Goal: Task Accomplishment & Management: Manage account settings

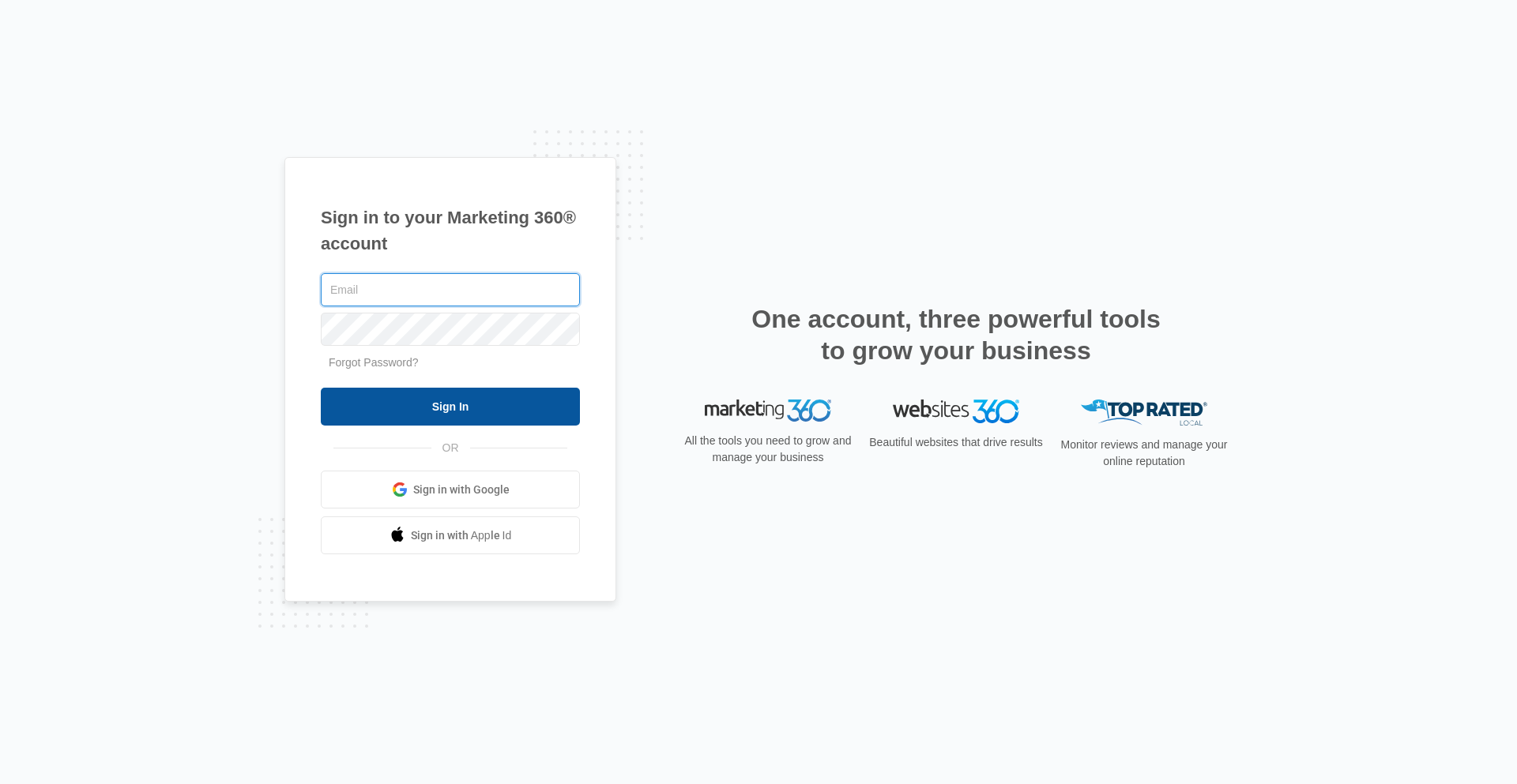
type input "[EMAIL_ADDRESS][DOMAIN_NAME]"
click at [424, 410] on input "Sign In" at bounding box center [450, 406] width 259 height 38
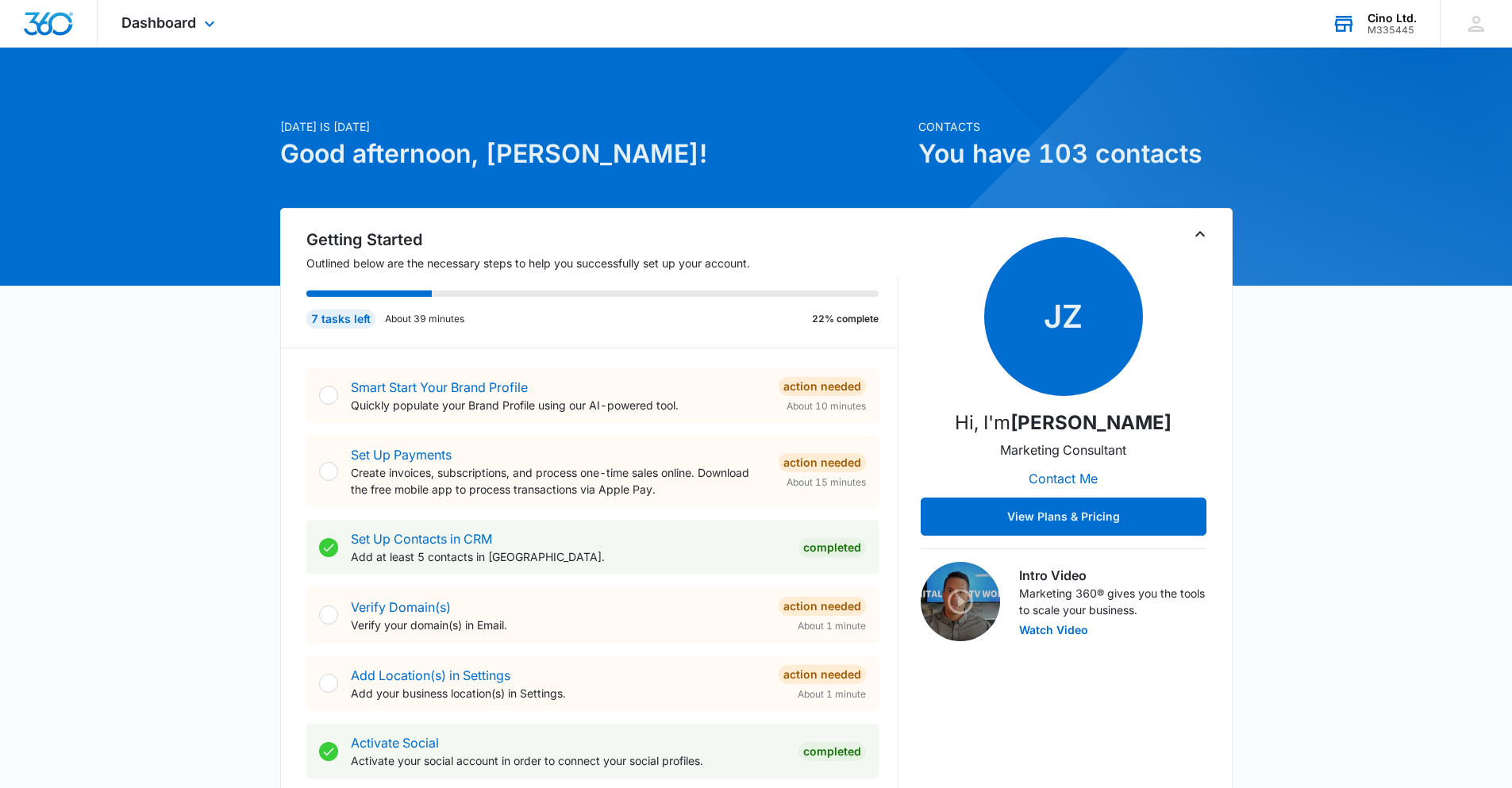
click at [1391, 17] on div "Cino Ltd." at bounding box center [1392, 19] width 49 height 13
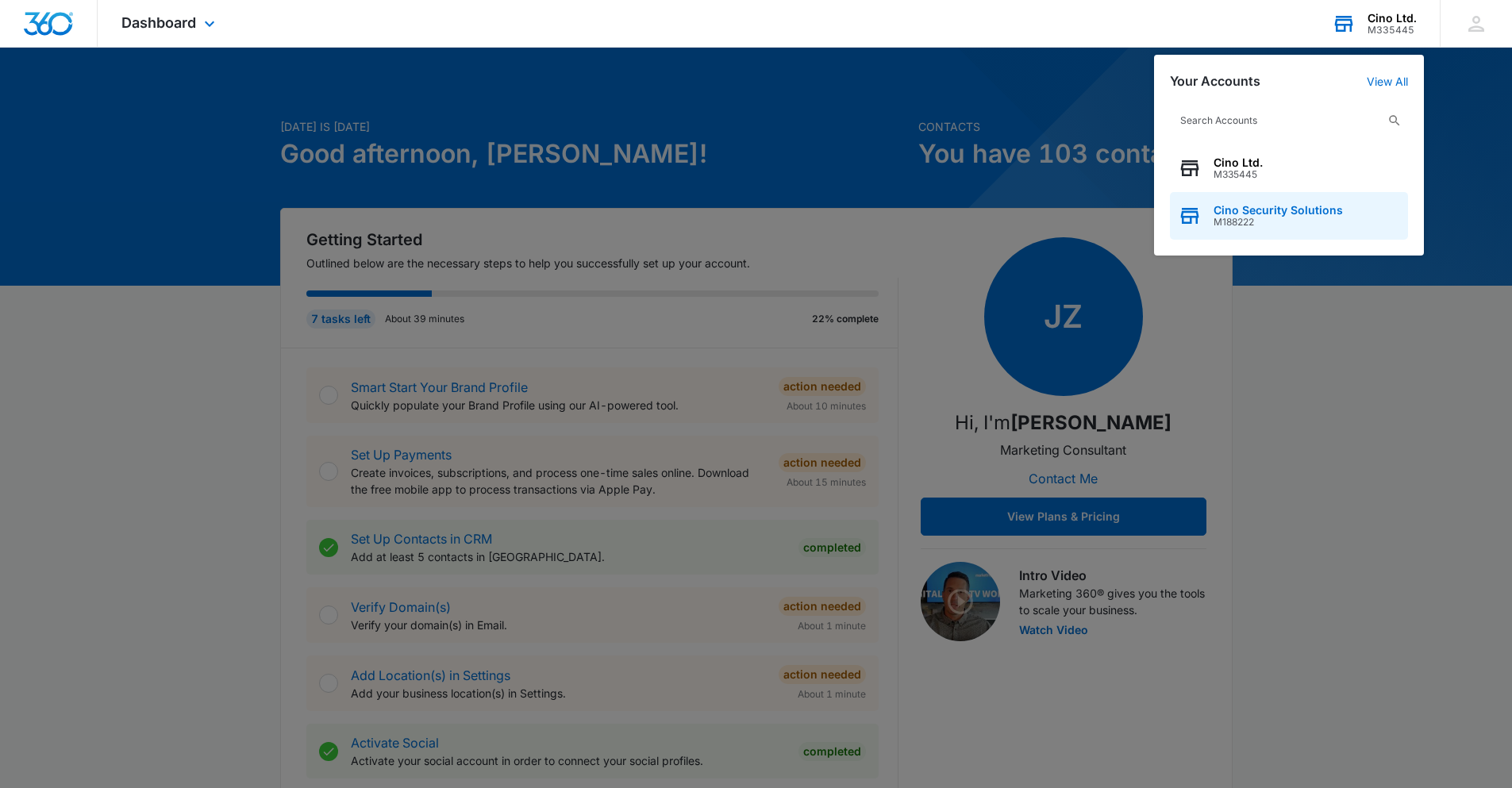
click at [1258, 212] on span "Cino Security Solutions" at bounding box center [1278, 211] width 129 height 13
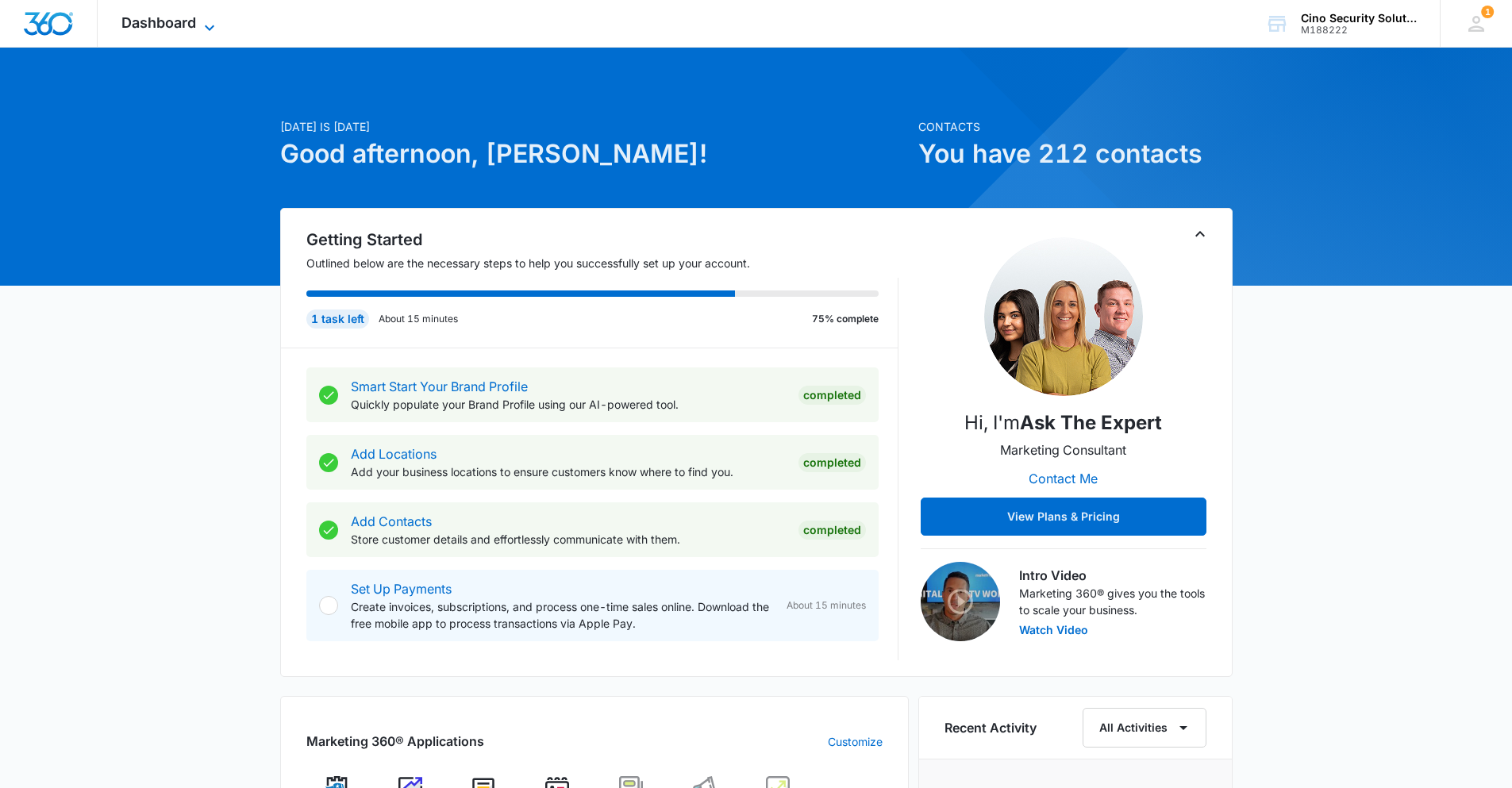
click at [207, 23] on icon at bounding box center [210, 28] width 19 height 19
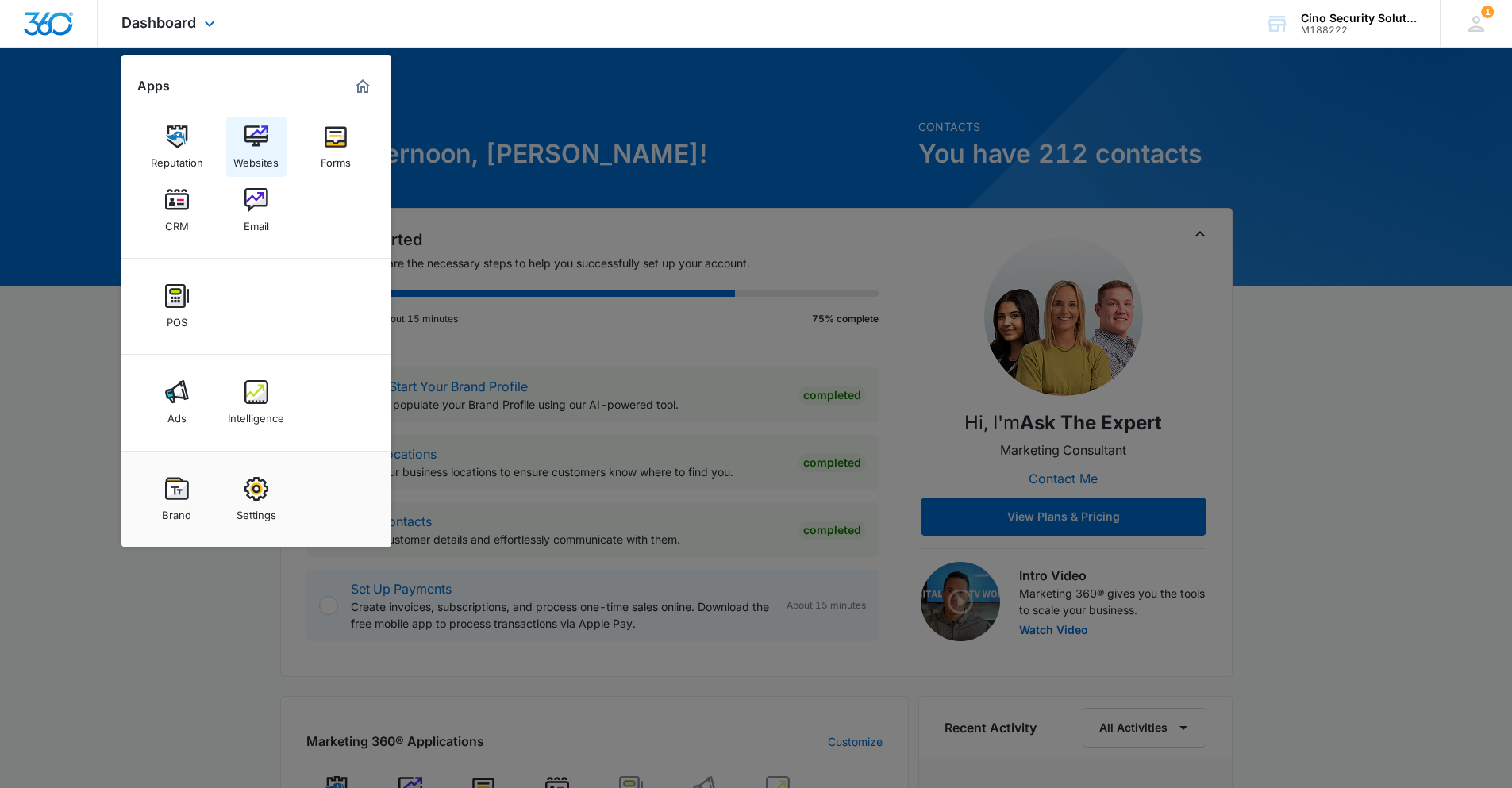
click at [266, 140] on img at bounding box center [256, 137] width 24 height 24
